Goal: Task Accomplishment & Management: Use online tool/utility

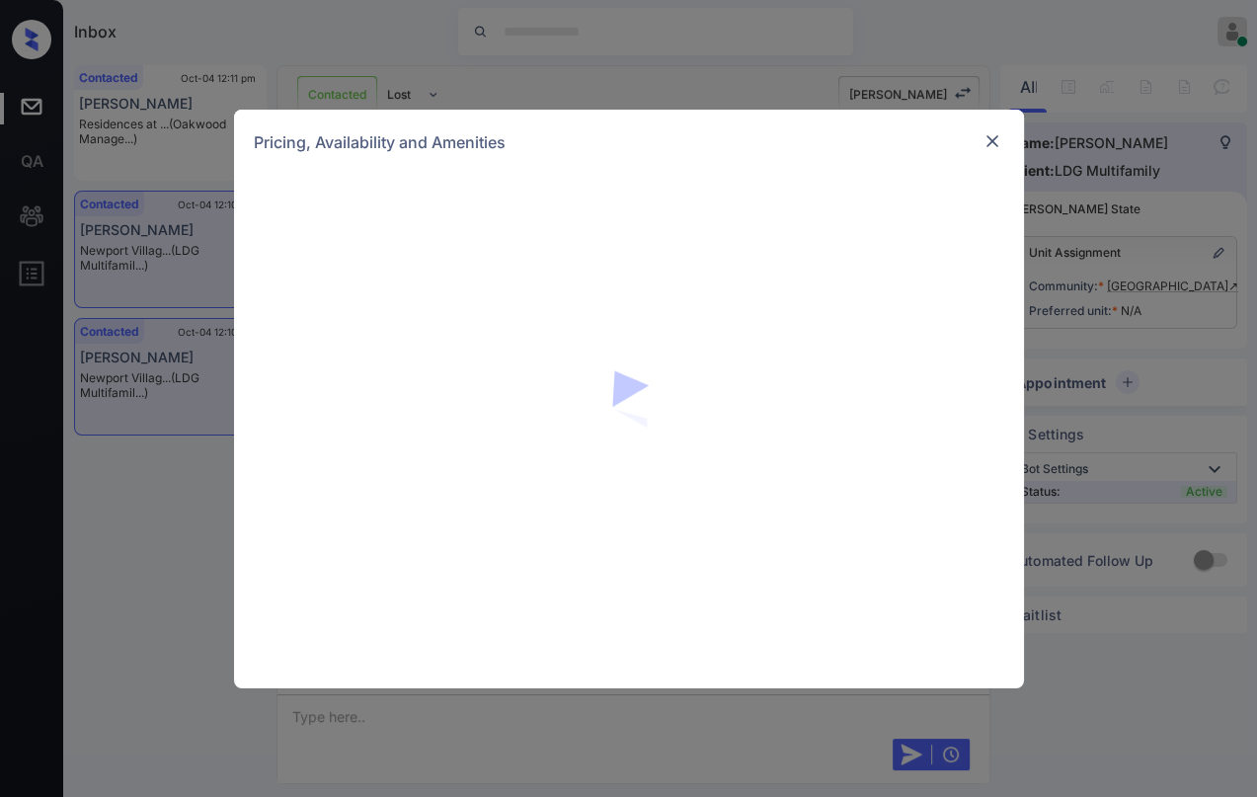
scroll to position [1107, 0]
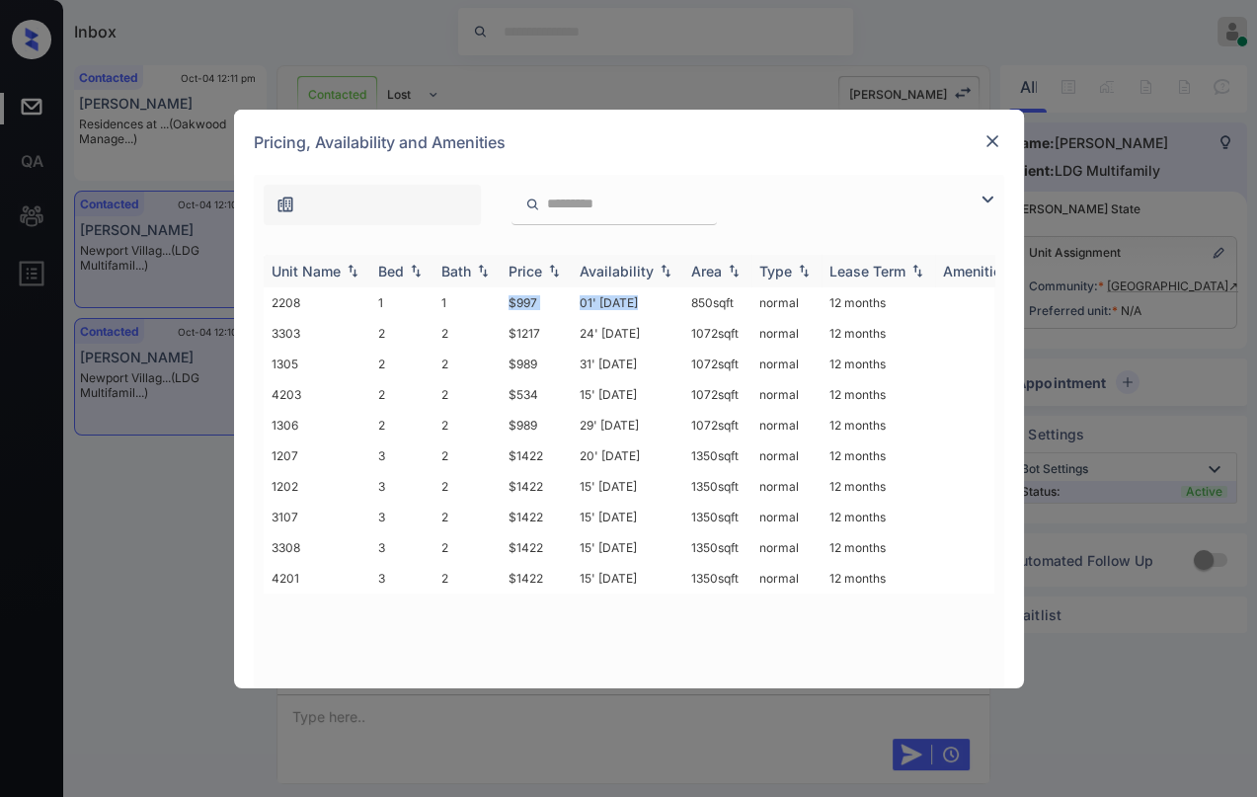
drag, startPoint x: 632, startPoint y: 291, endPoint x: 689, endPoint y: 280, distance: 58.3
click at [649, 288] on tr "2208 1 1 $997 01' [DATE] 850 sqft normal 12 months" at bounding box center [780, 302] width 1032 height 31
copy tr "$997 01' [DATE]"
click at [490, 299] on td "1" at bounding box center [466, 302] width 67 height 31
drag, startPoint x: 501, startPoint y: 295, endPoint x: 546, endPoint y: 295, distance: 44.4
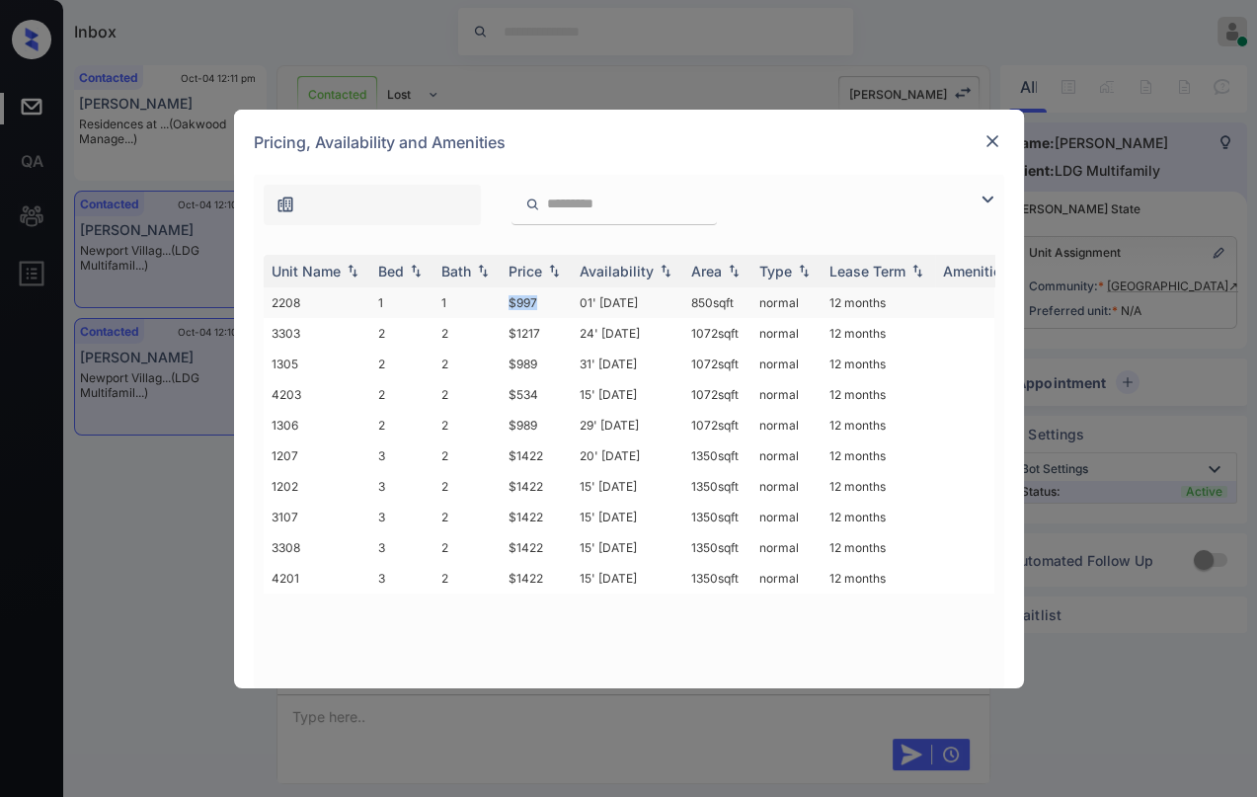
click at [546, 295] on td "$997" at bounding box center [535, 302] width 71 height 31
copy td "$997"
drag, startPoint x: 1053, startPoint y: 168, endPoint x: 1052, endPoint y: 151, distance: 16.8
click at [1059, 154] on div "**********" at bounding box center [628, 398] width 1257 height 797
click at [984, 133] on img at bounding box center [992, 141] width 20 height 20
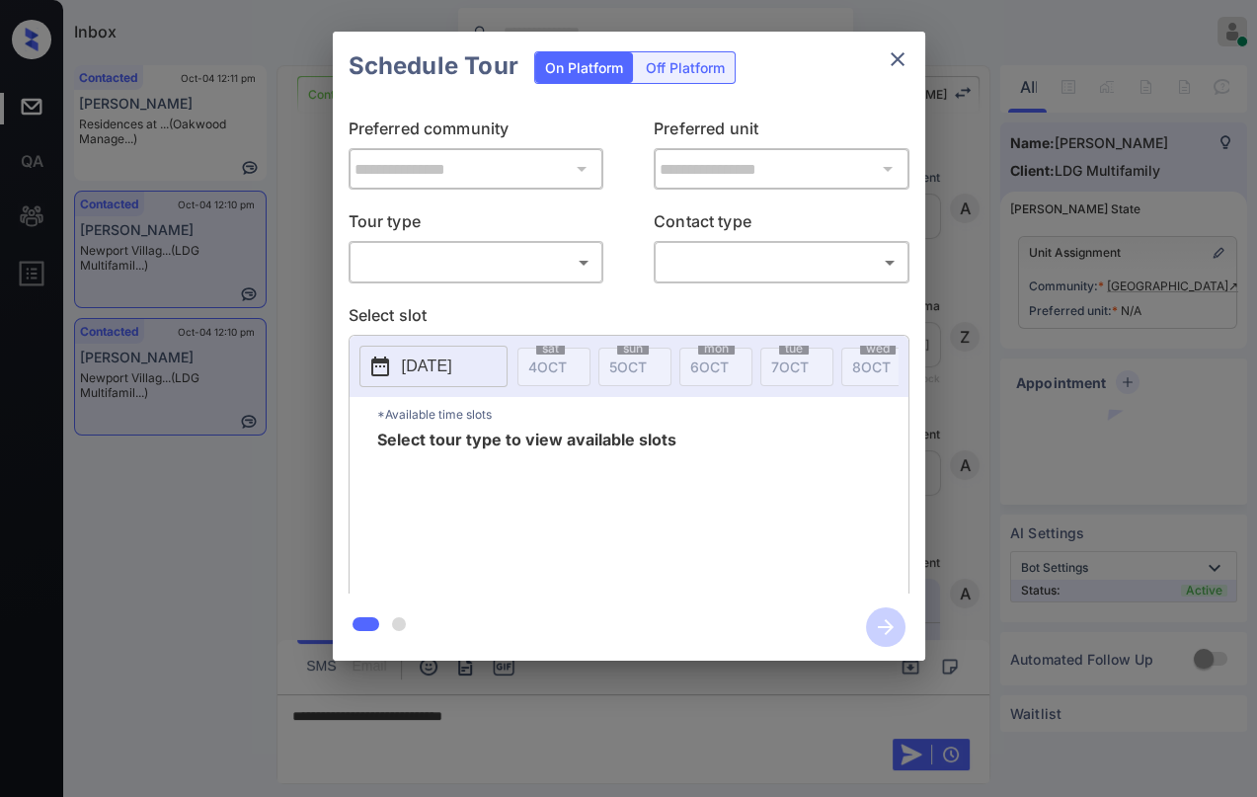
scroll to position [1107, 0]
click at [537, 247] on body "Inbox [PERSON_NAME] [PERSON_NAME] Online Set yourself offline Set yourself on b…" at bounding box center [628, 398] width 1257 height 797
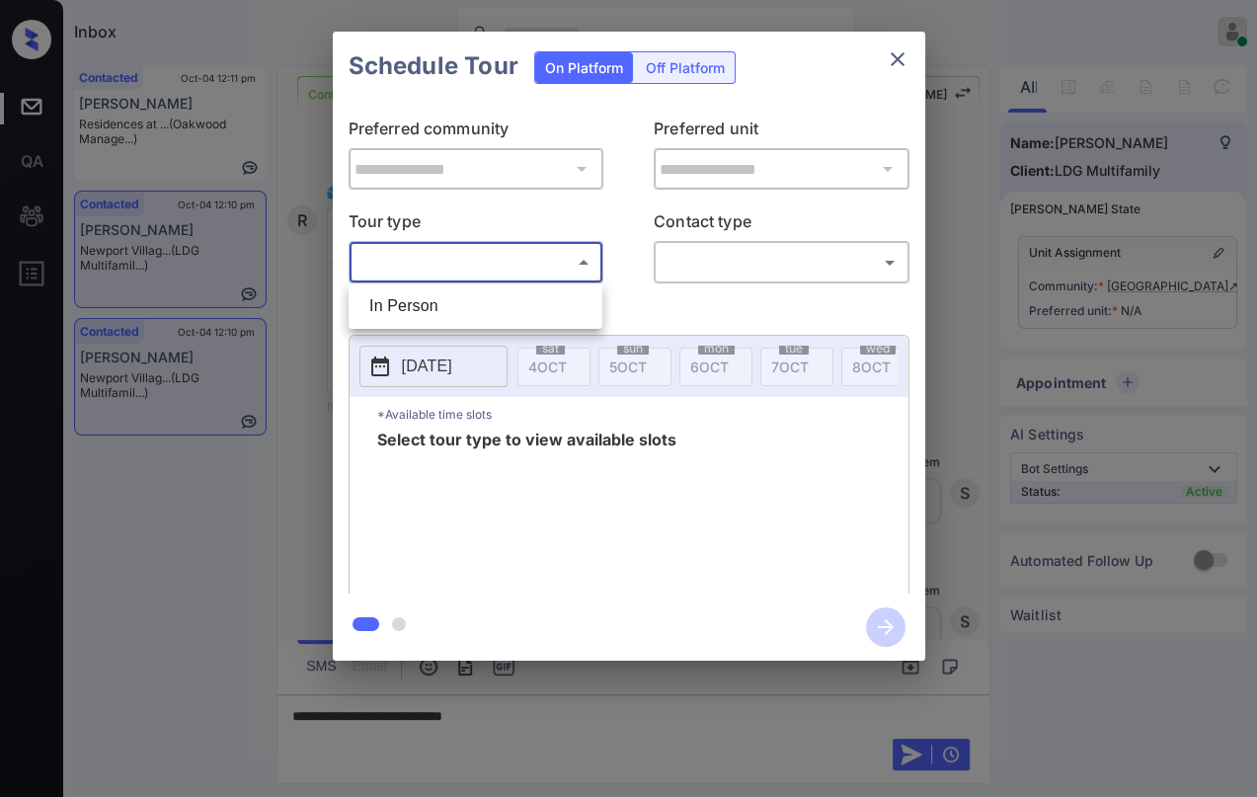
click at [397, 299] on li "In Person" at bounding box center [475, 306] width 244 height 36
type input "********"
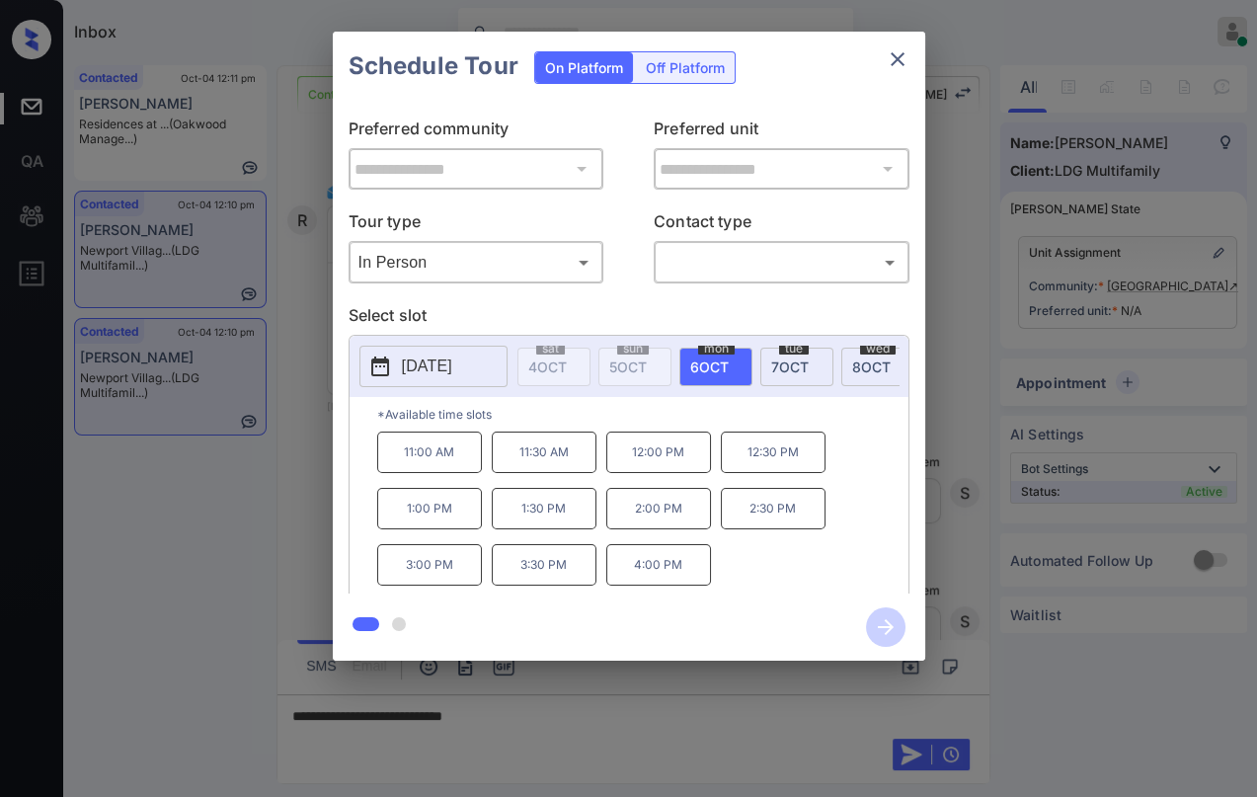
click at [745, 570] on div "11:00 AM 11:30 AM 12:00 PM 12:30 PM 1:00 PM 1:30 PM 2:00 PM 2:30 PM 3:00 PM 3:3…" at bounding box center [642, 510] width 531 height 158
click at [897, 47] on icon "close" at bounding box center [897, 59] width 24 height 24
